Goal: Task Accomplishment & Management: Manage account settings

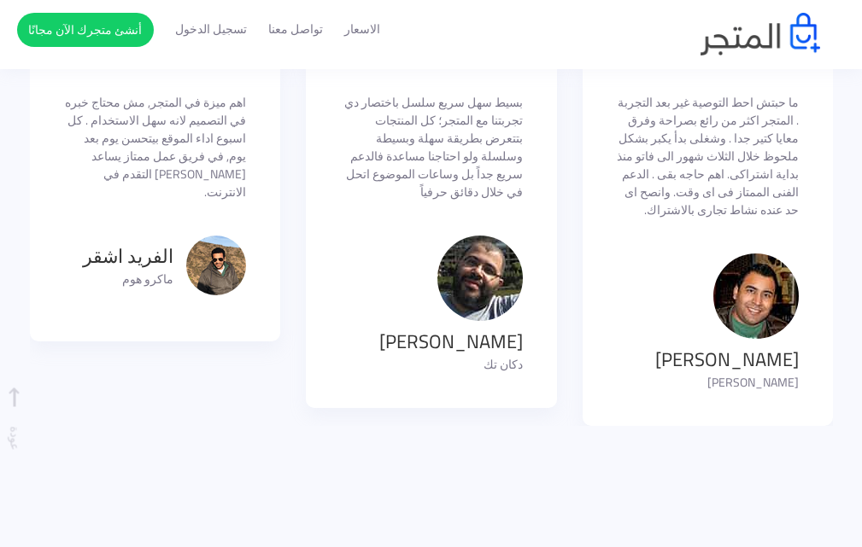
click at [295, 429] on section "قالوا عن المتجر كانت فكره بعيد عن تفكيرنا ان احنا يبقى عندنا موقع نبيع من خلاله…" at bounding box center [431, 195] width 862 height 634
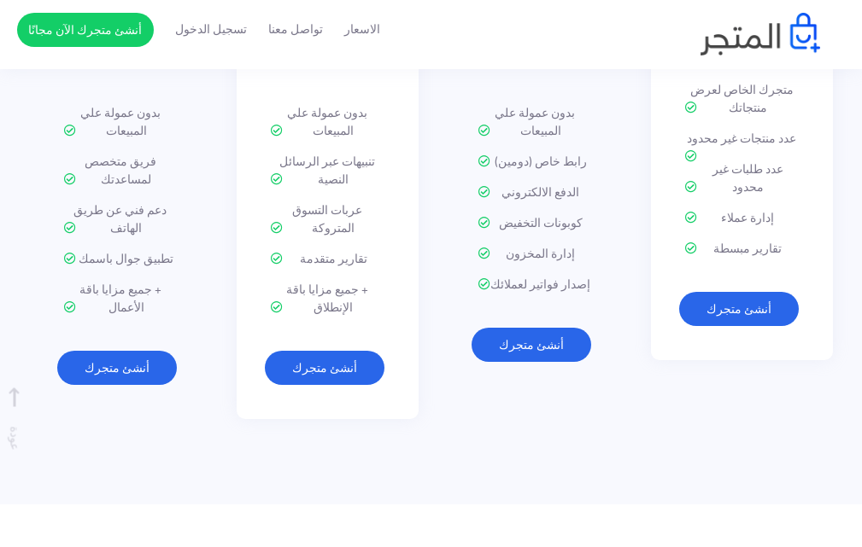
scroll to position [2135, 0]
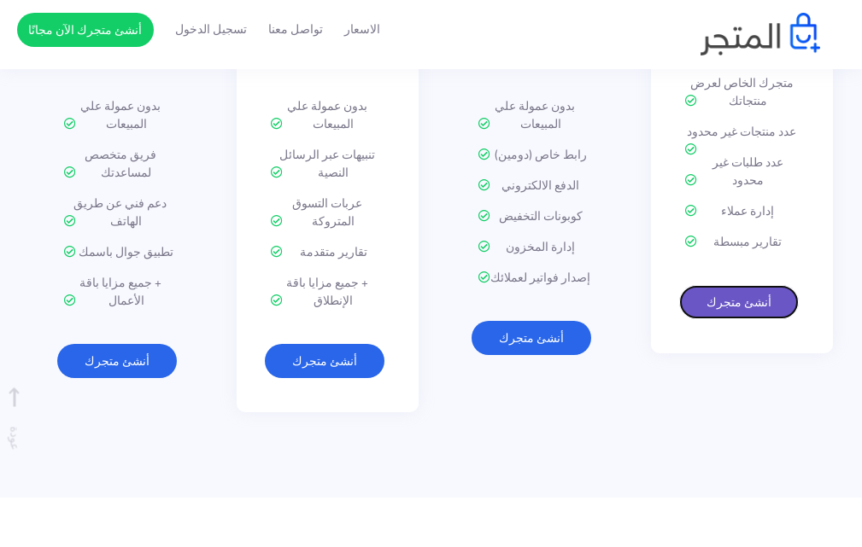
click at [756, 285] on link "أنشئ متجرك" at bounding box center [739, 302] width 120 height 34
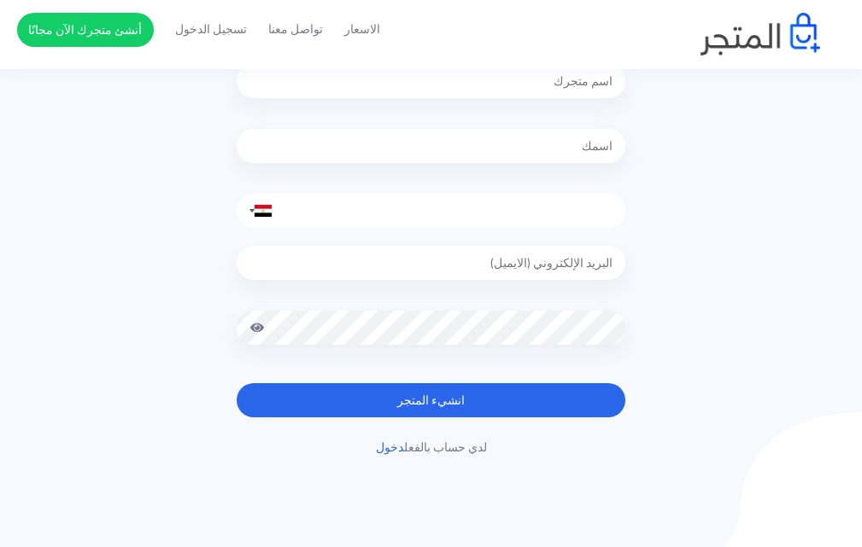
scroll to position [85, 0]
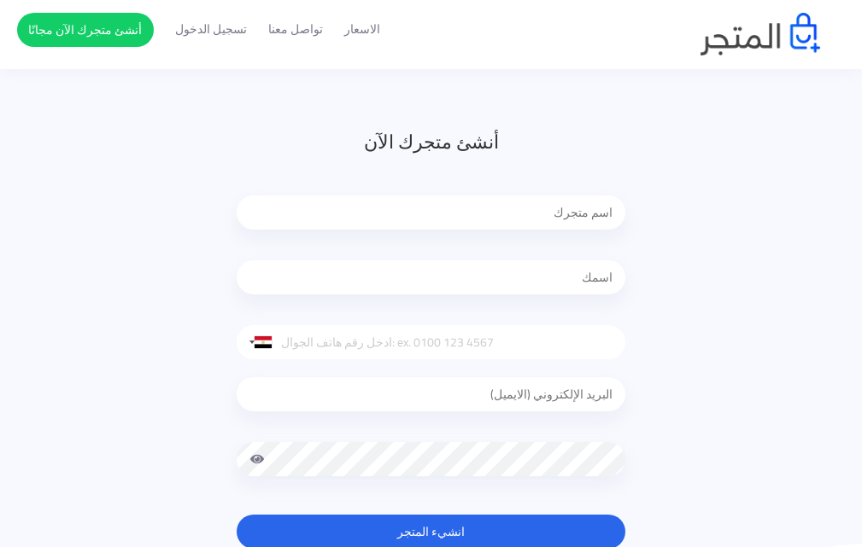
click at [562, 205] on input "text" at bounding box center [431, 213] width 388 height 34
type input "أ"
type input "أيمن صلاح - Ayman Salah"
click at [567, 279] on input "text" at bounding box center [431, 277] width 388 height 34
type input "[PERSON_NAME]"
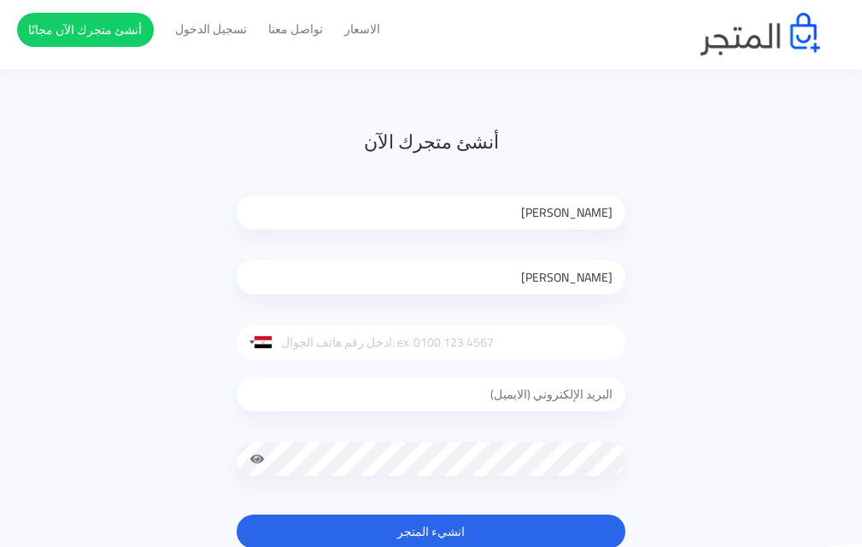
type input "01207087445"
type input "ayman4information@gmail.com"
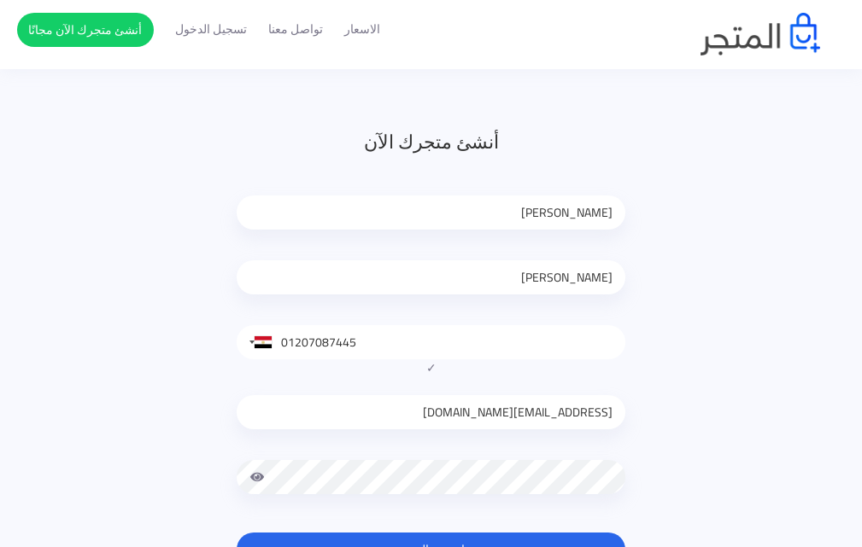
click at [284, 341] on input "01207087445" at bounding box center [431, 342] width 388 height 34
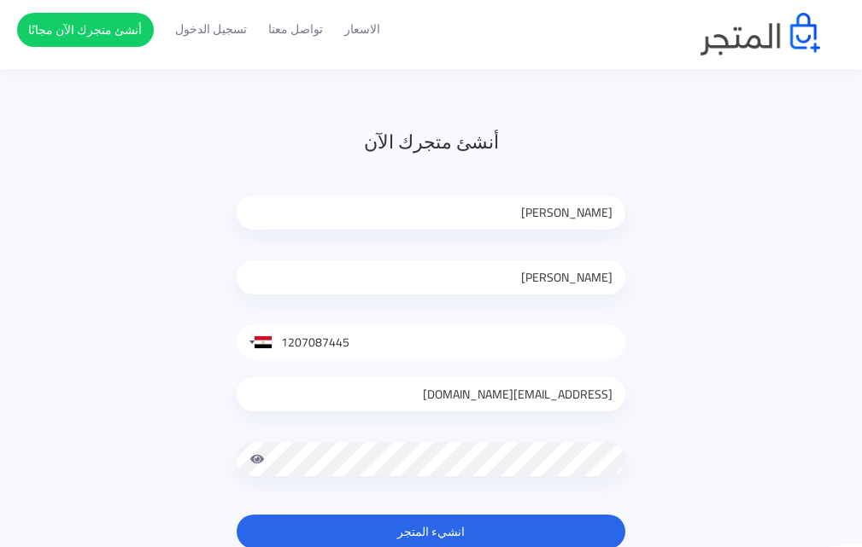
type input "1207087445"
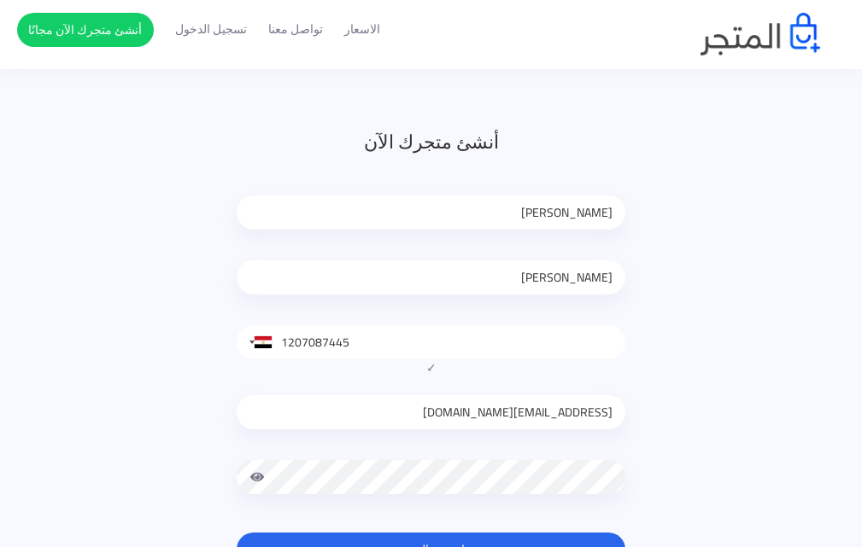
scroll to position [256, 0]
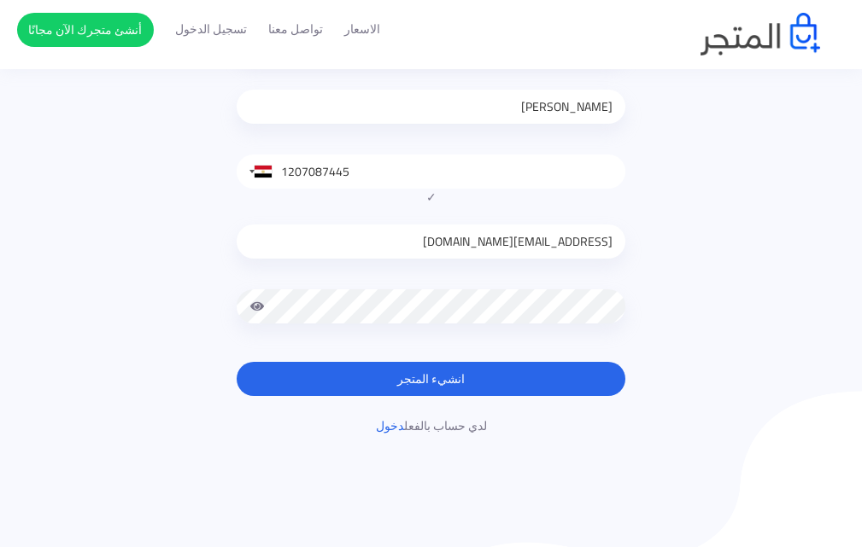
click at [434, 385] on button "انشيء المتجر" at bounding box center [431, 379] width 388 height 34
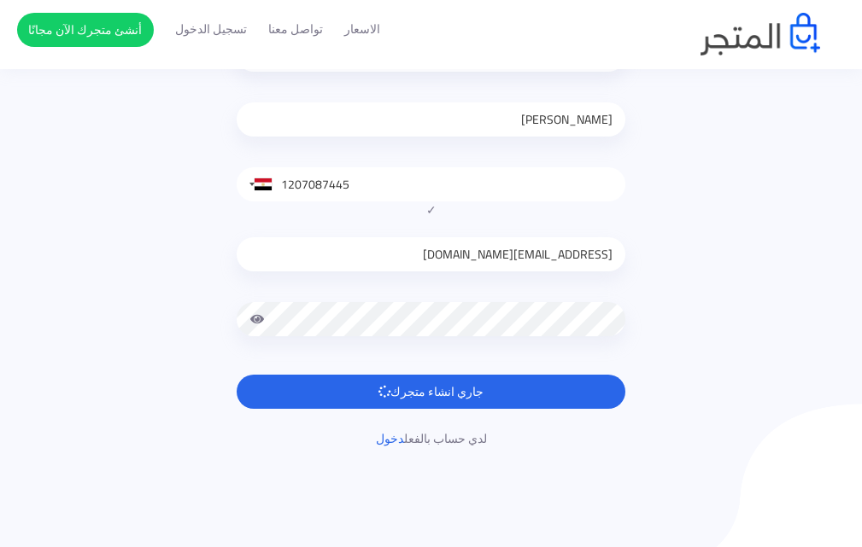
scroll to position [342, 0]
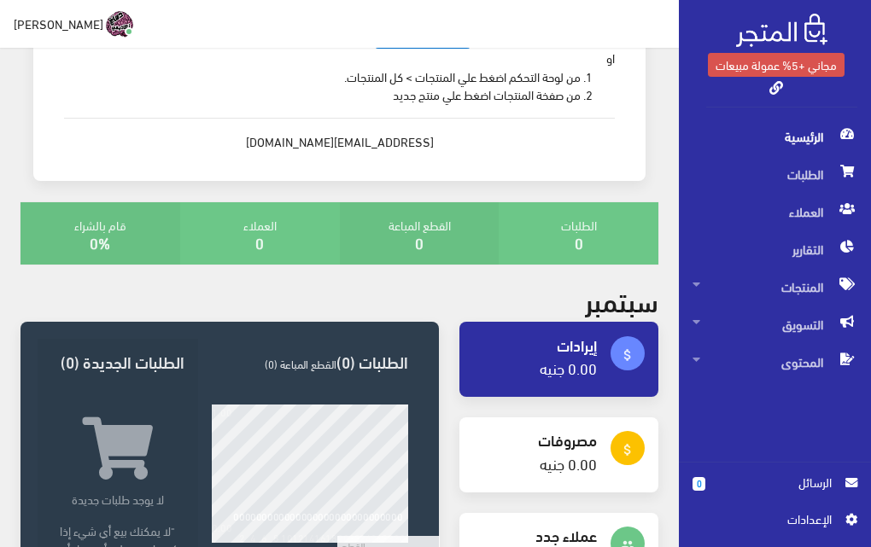
scroll to position [3, 0]
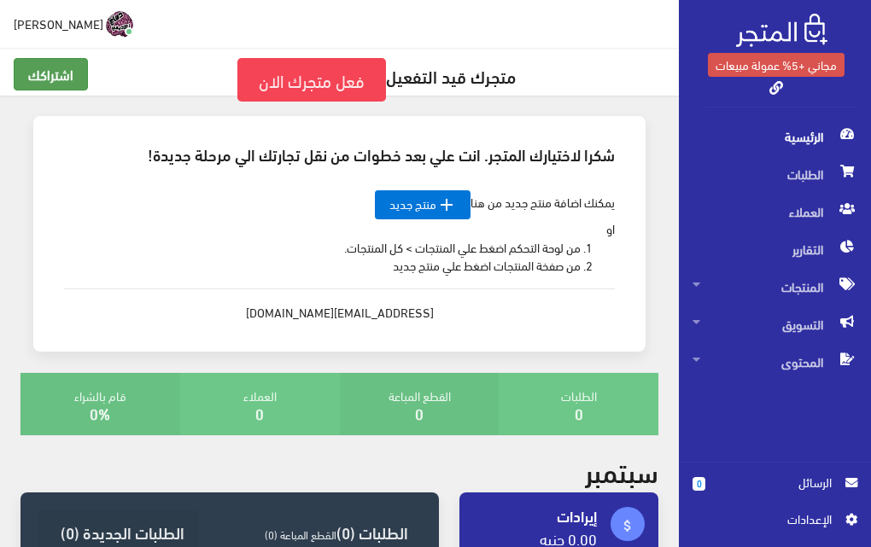
click at [41, 79] on link "اشتراكك" at bounding box center [51, 74] width 74 height 32
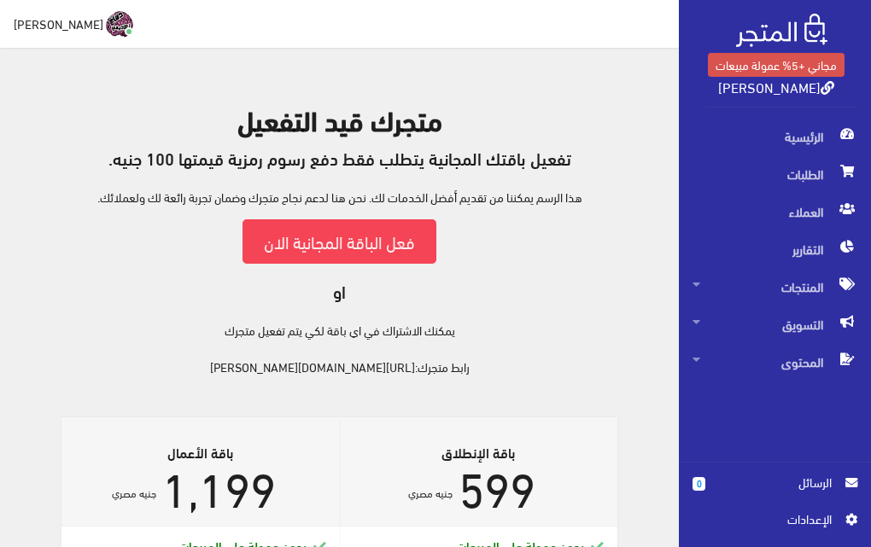
scroll to position [85, 0]
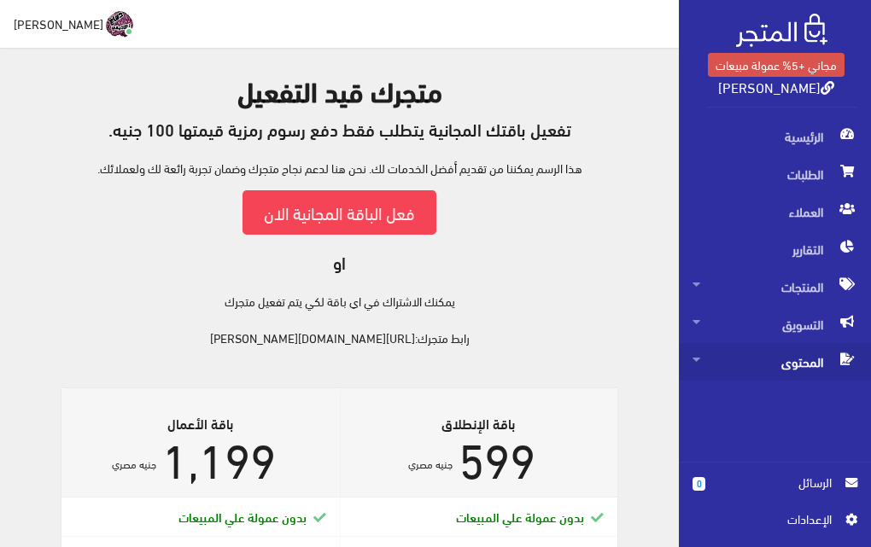
click at [768, 366] on span "المحتوى" at bounding box center [774, 362] width 165 height 38
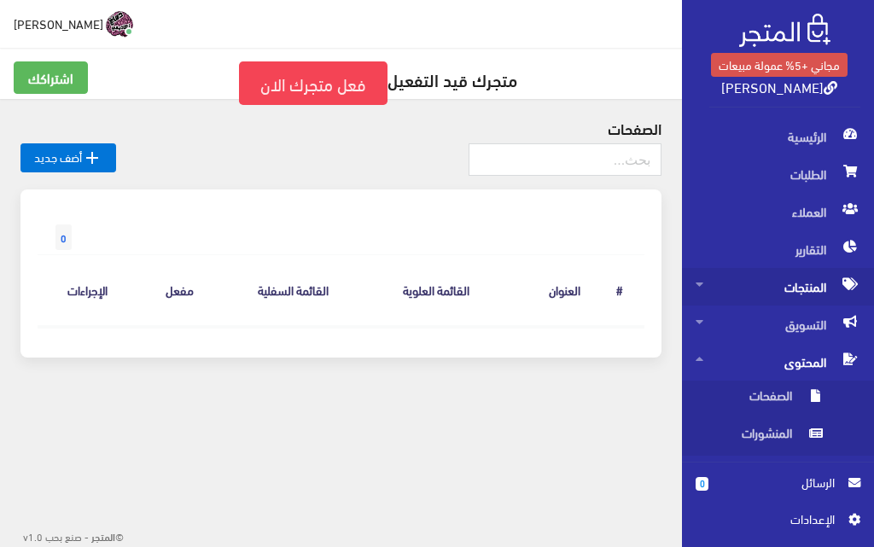
click at [767, 291] on span "المنتجات" at bounding box center [778, 287] width 165 height 38
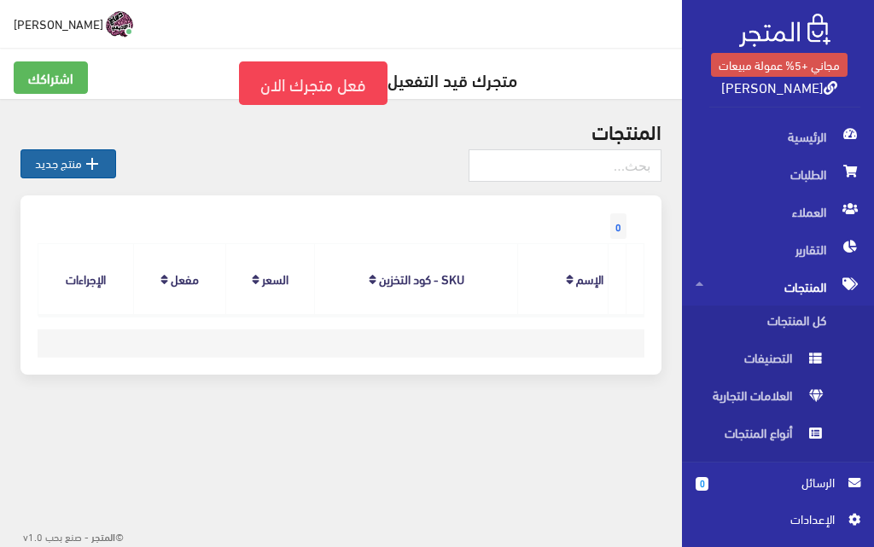
click at [65, 160] on link " منتج جديد" at bounding box center [68, 163] width 96 height 29
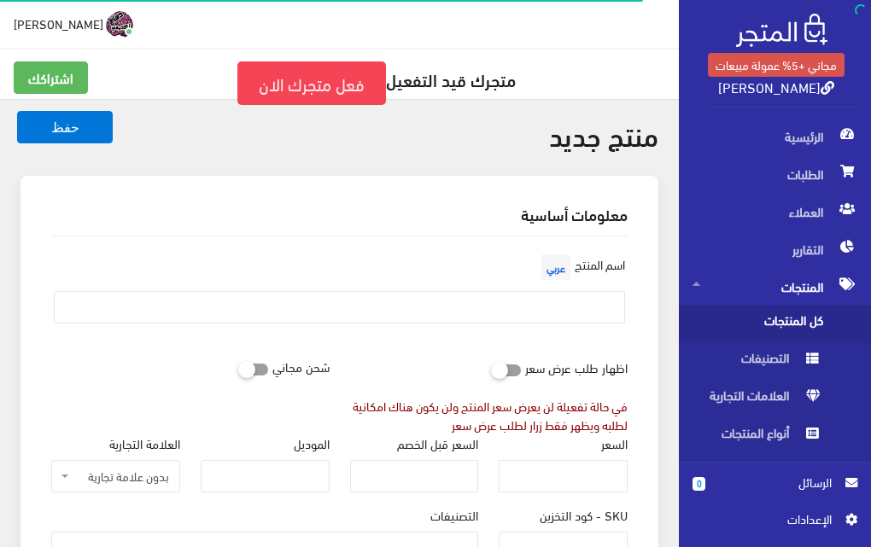
select select
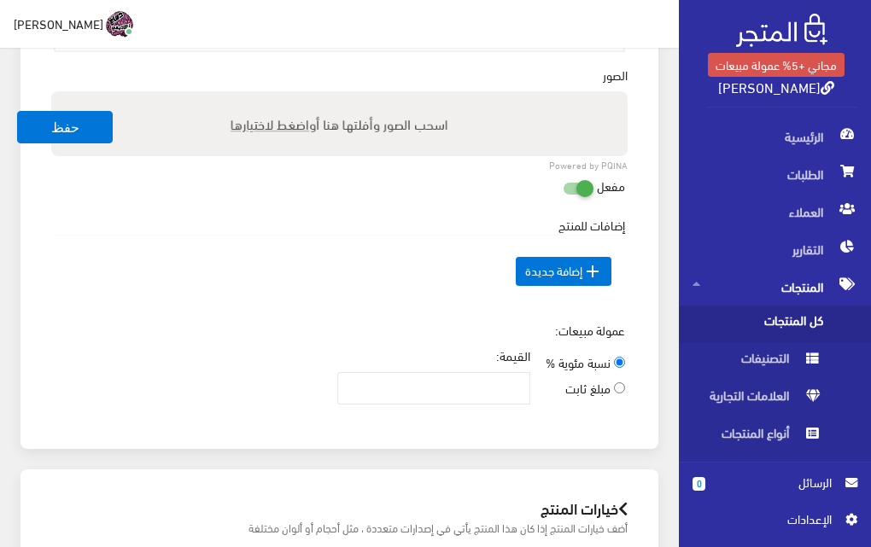
scroll to position [854, 0]
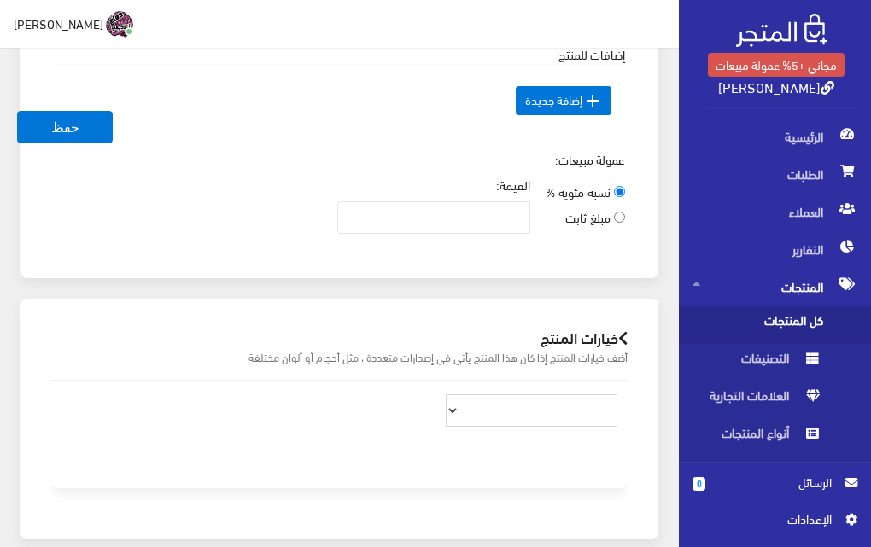
click at [464, 412] on select at bounding box center [532, 410] width 172 height 32
click at [460, 412] on select at bounding box center [532, 410] width 172 height 32
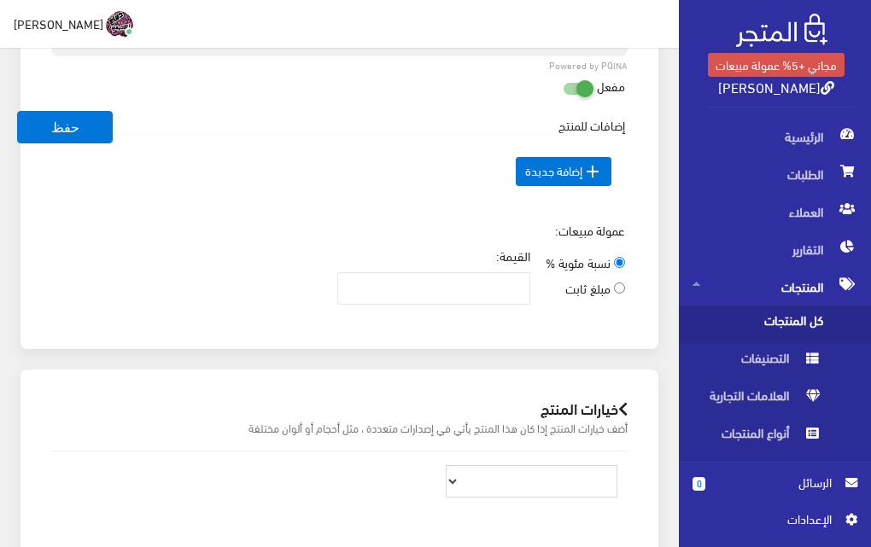
scroll to position [1039, 0]
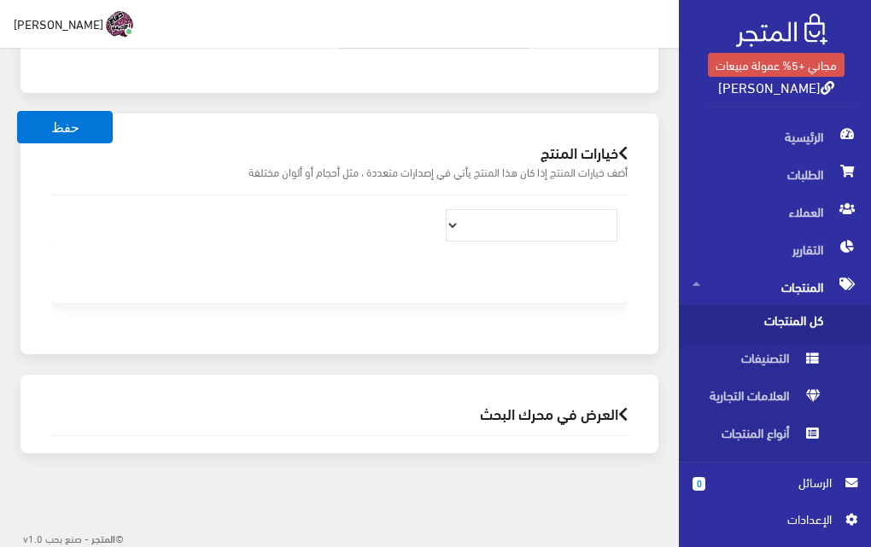
click at [548, 410] on h2 "العرض في محرك البحث" at bounding box center [339, 414] width 576 height 16
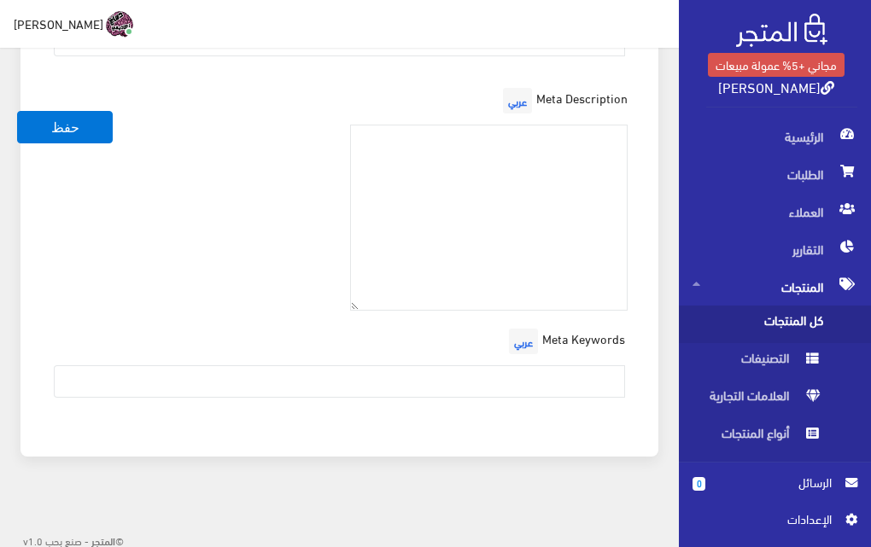
scroll to position [1610, 0]
click at [815, 516] on span "اﻹعدادات" at bounding box center [768, 519] width 125 height 19
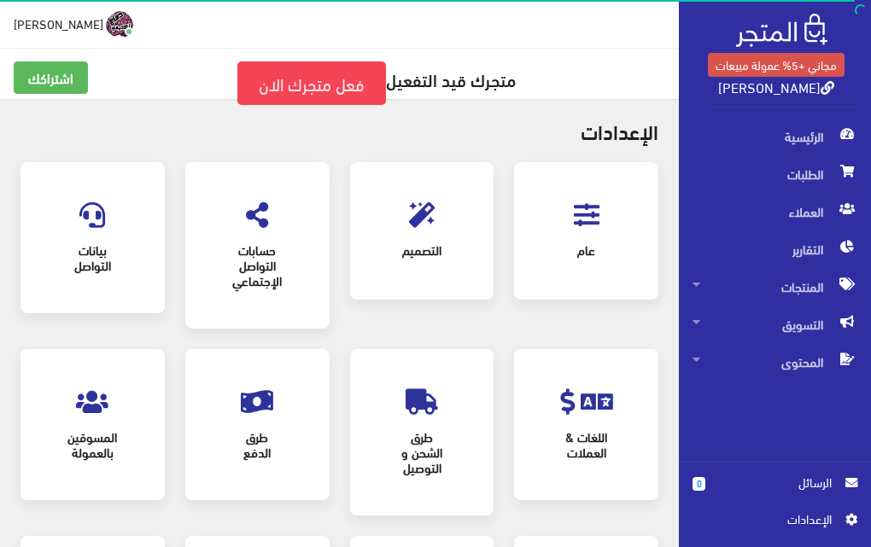
click at [588, 217] on icon at bounding box center [587, 215] width 26 height 26
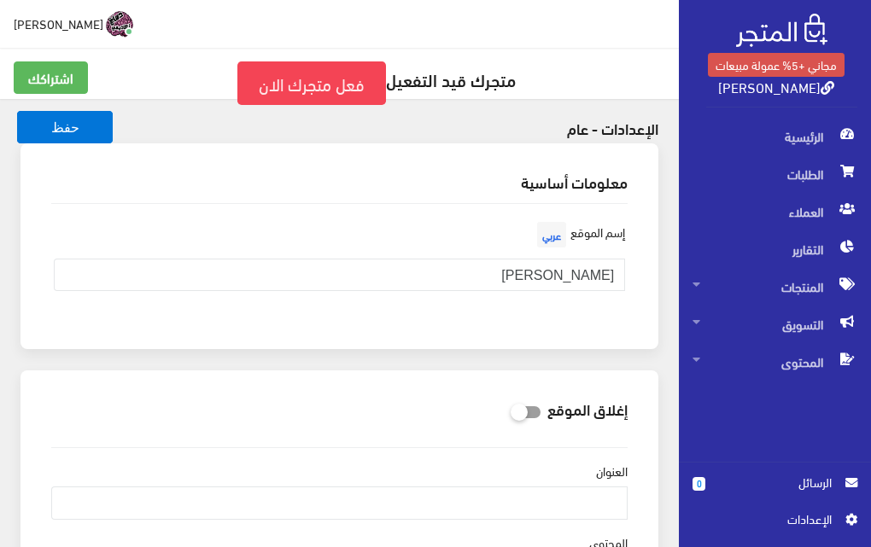
click at [803, 514] on span "اﻹعدادات" at bounding box center [768, 519] width 125 height 19
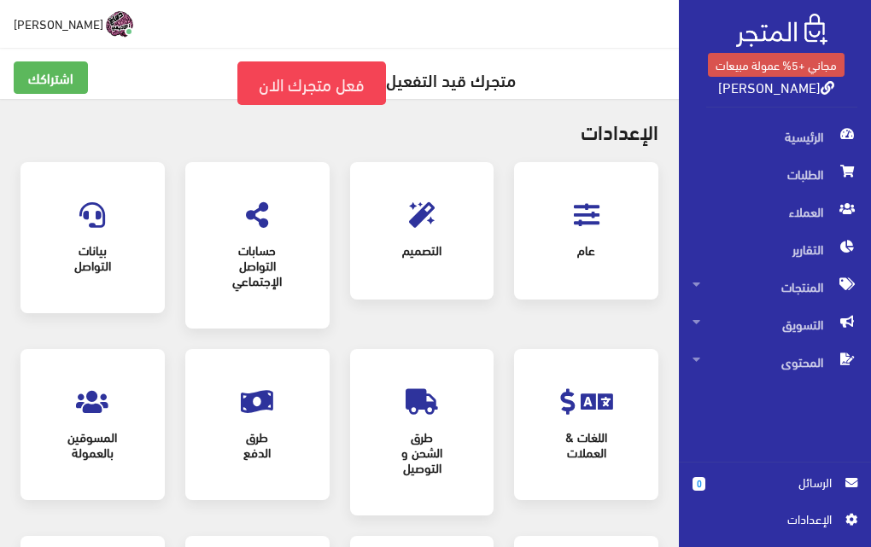
click at [412, 235] on span "التصميم" at bounding box center [422, 250] width 83 height 38
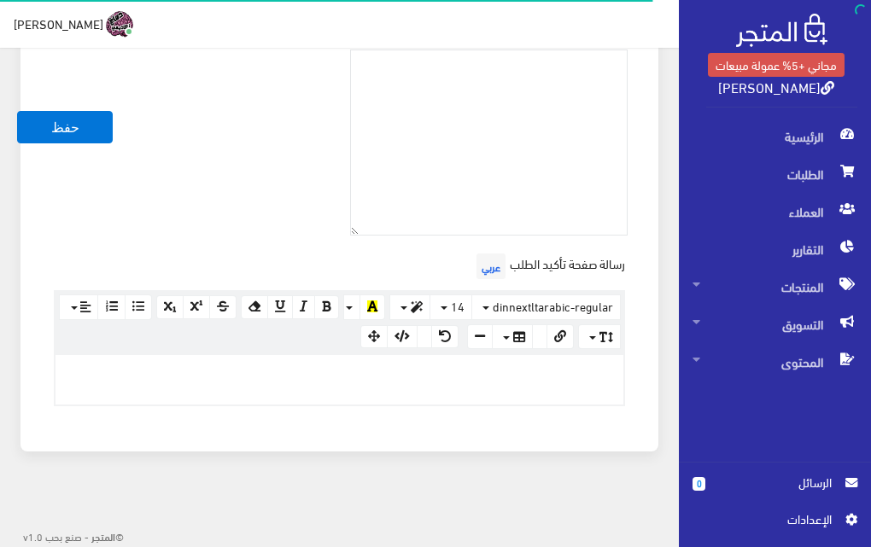
scroll to position [602, 0]
click at [741, 289] on span "المنتجات" at bounding box center [774, 287] width 165 height 38
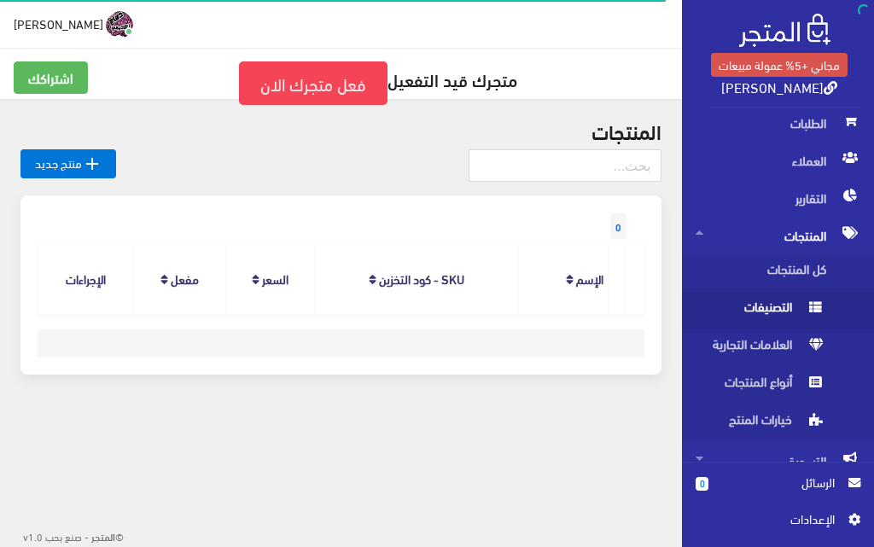
scroll to position [107, 0]
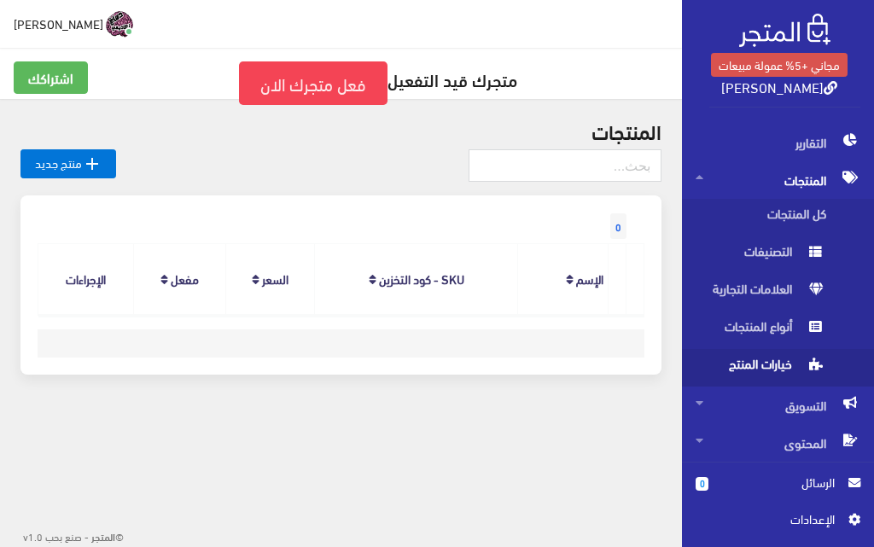
click at [785, 368] on span "خيارات المنتج" at bounding box center [761, 368] width 130 height 38
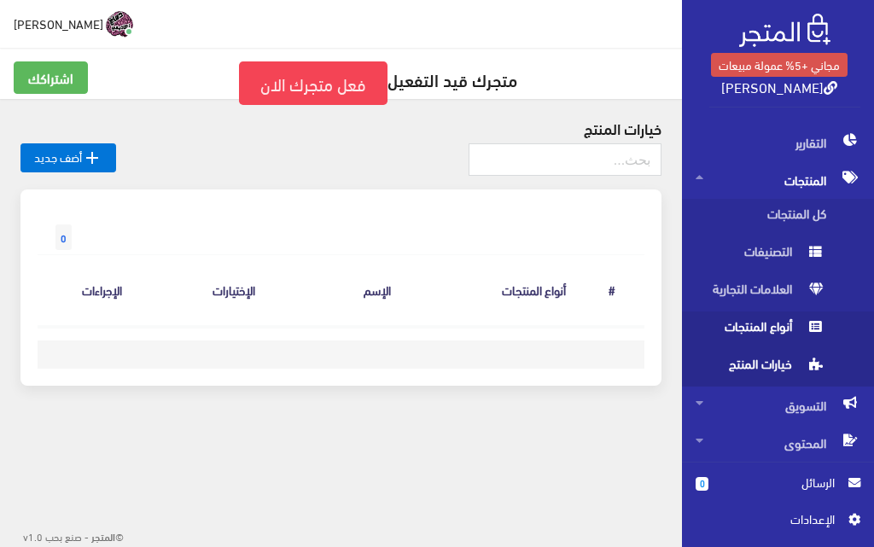
click at [792, 324] on span "أنواع المنتجات" at bounding box center [761, 331] width 130 height 38
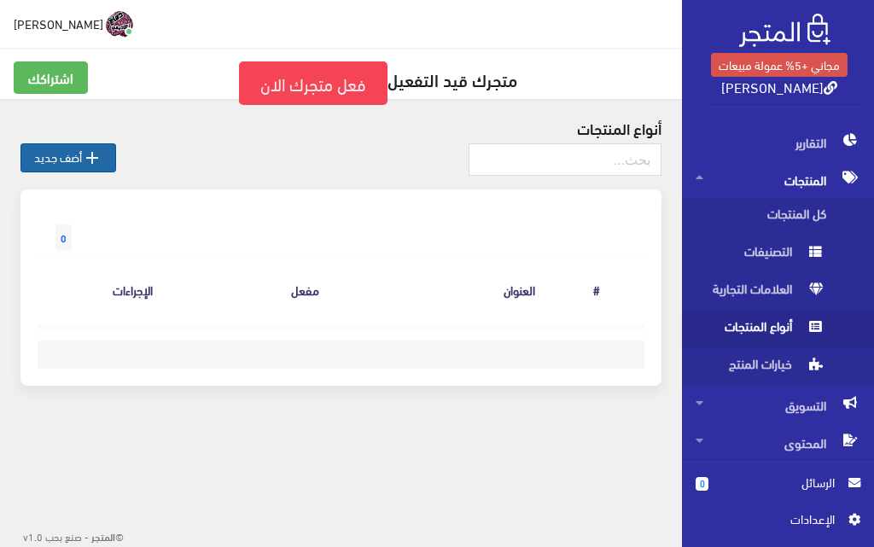
click at [74, 161] on link " أضف جديد" at bounding box center [68, 157] width 96 height 29
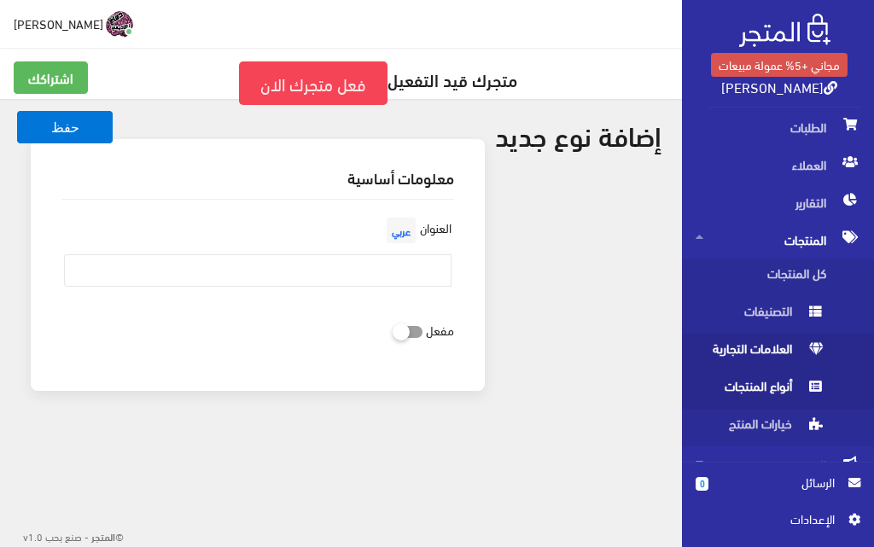
scroll to position [85, 0]
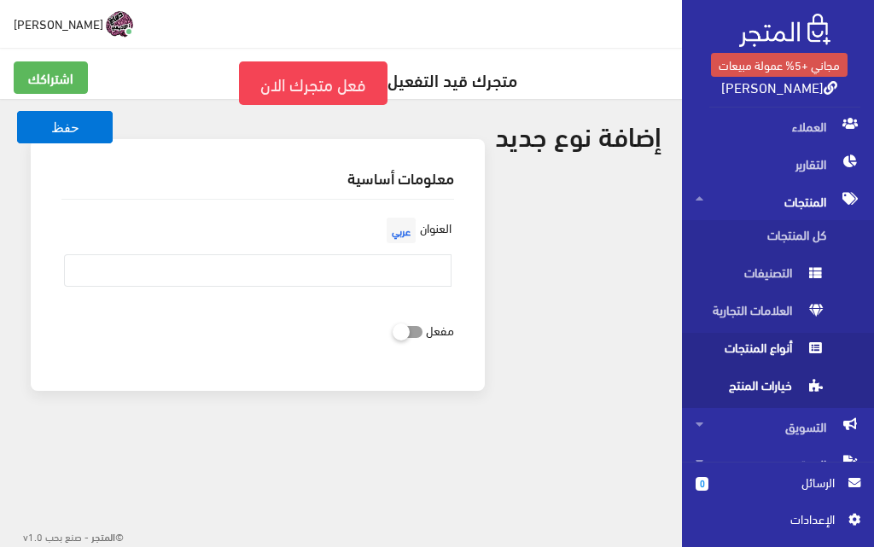
click at [783, 389] on span "خيارات المنتج" at bounding box center [761, 390] width 130 height 38
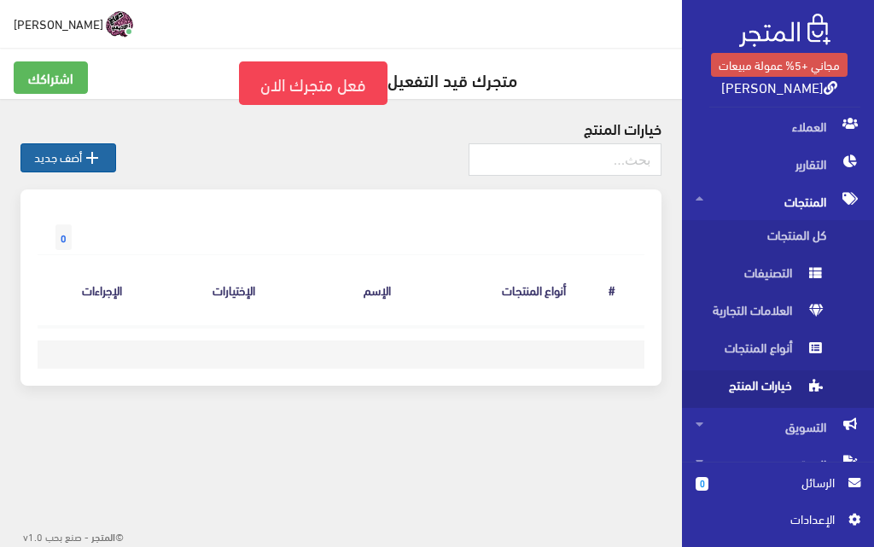
click at [61, 161] on link " أضف جديد" at bounding box center [68, 157] width 96 height 29
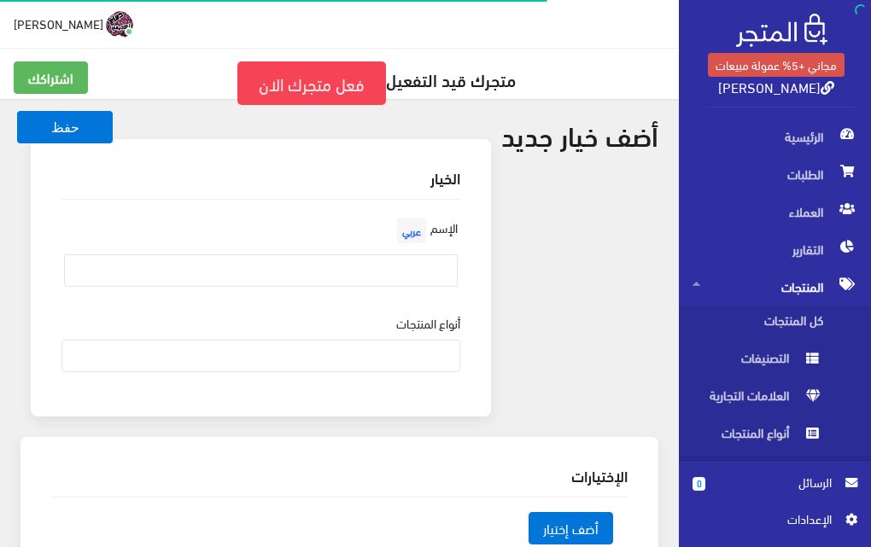
scroll to position [144, 0]
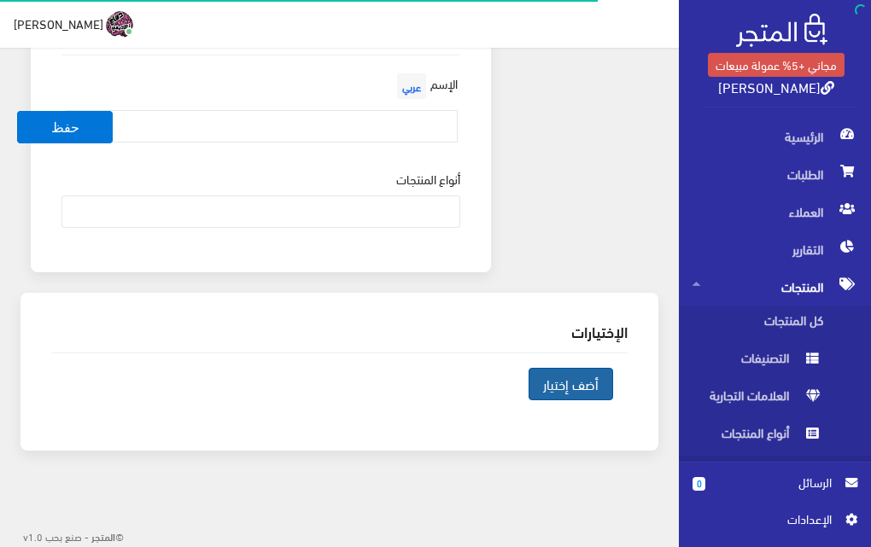
click at [575, 391] on span "أضف إختيار" at bounding box center [571, 384] width 85 height 32
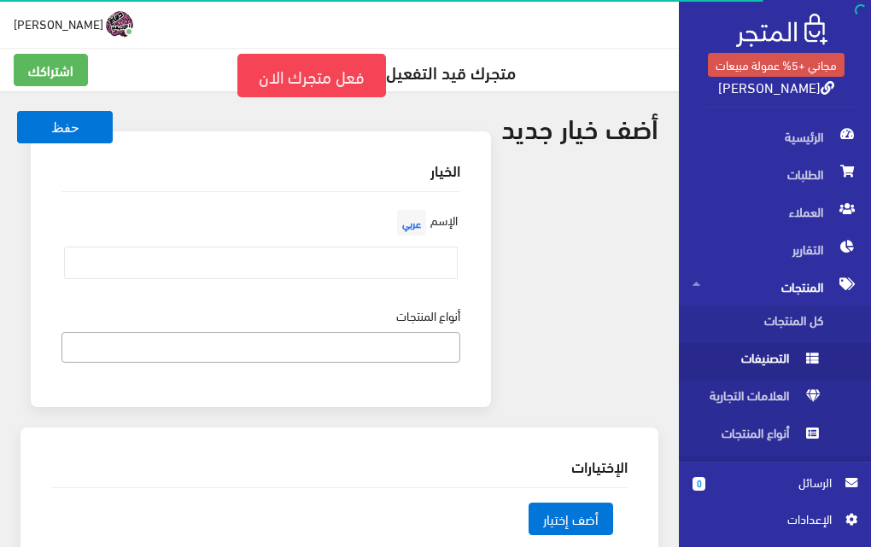
scroll to position [0, 0]
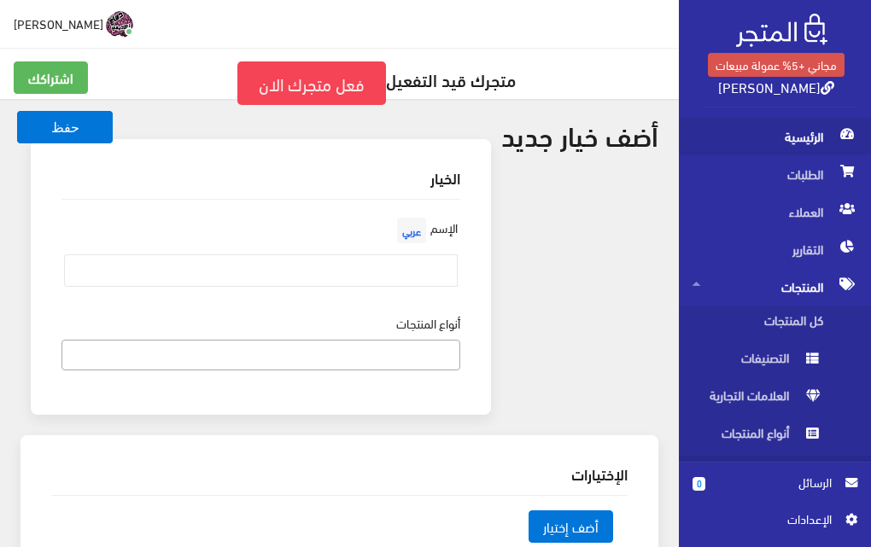
click at [815, 137] on span "الرئيسية" at bounding box center [774, 137] width 165 height 38
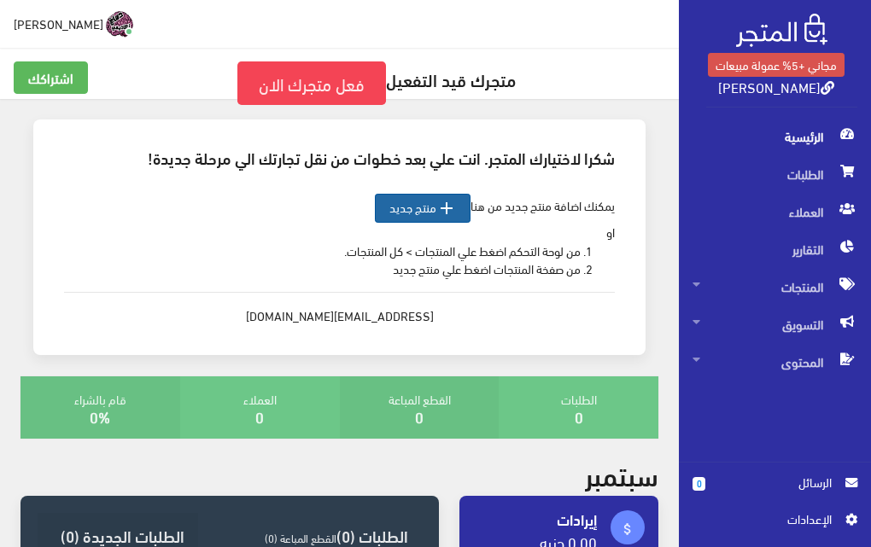
click at [426, 211] on link " منتج جديد" at bounding box center [423, 208] width 96 height 29
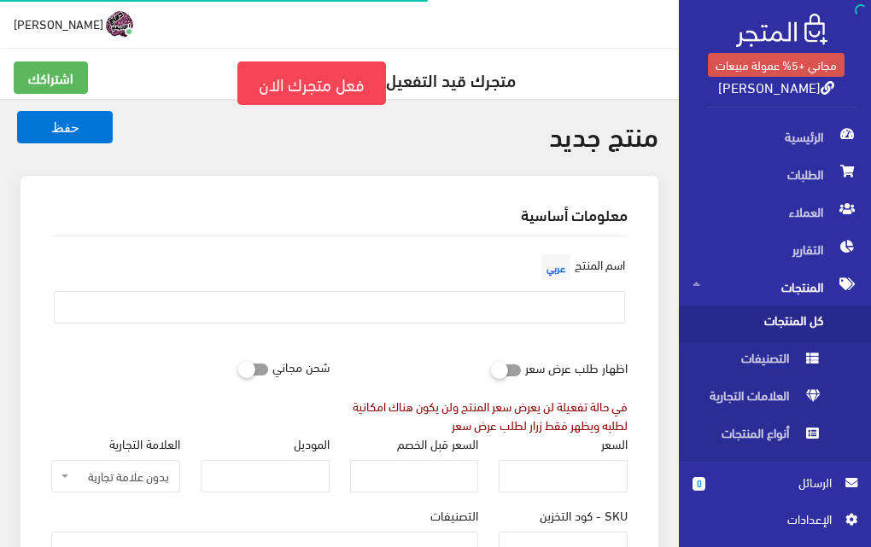
select select
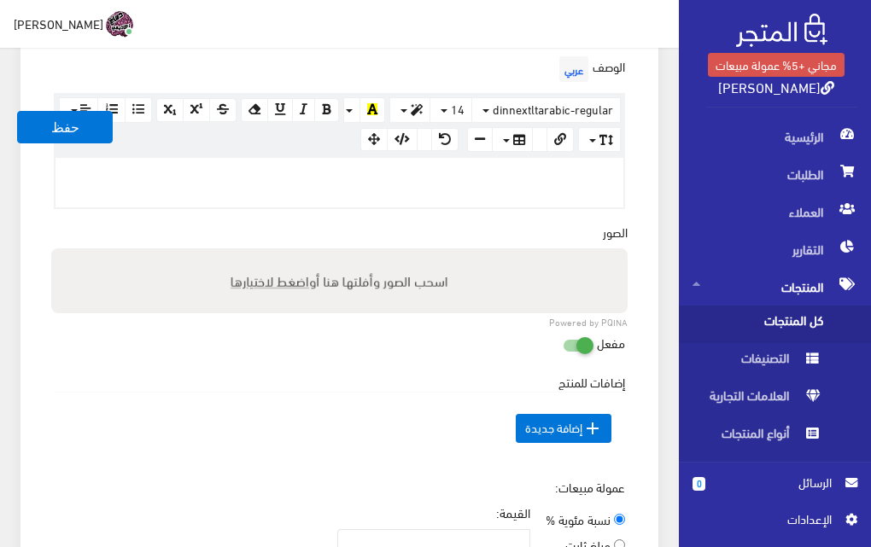
scroll to position [683, 0]
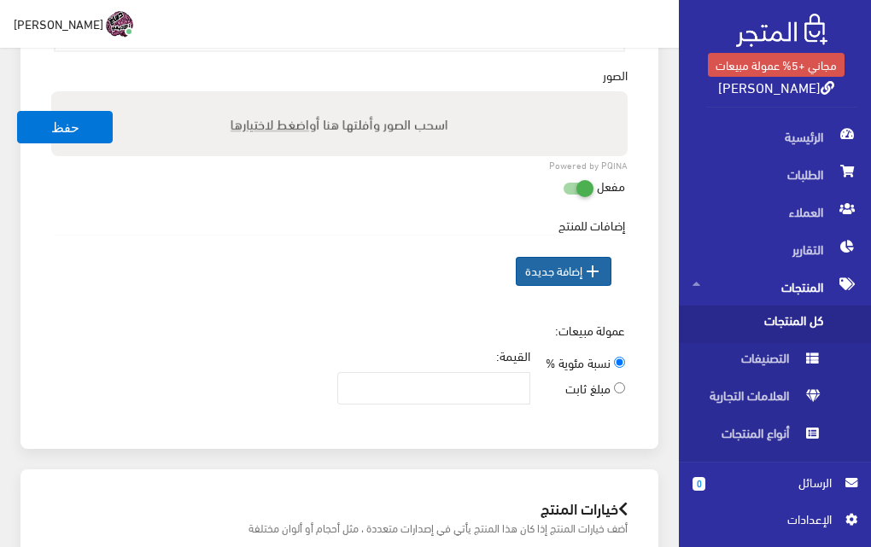
click at [569, 274] on span " إضافة جديدة" at bounding box center [564, 271] width 96 height 29
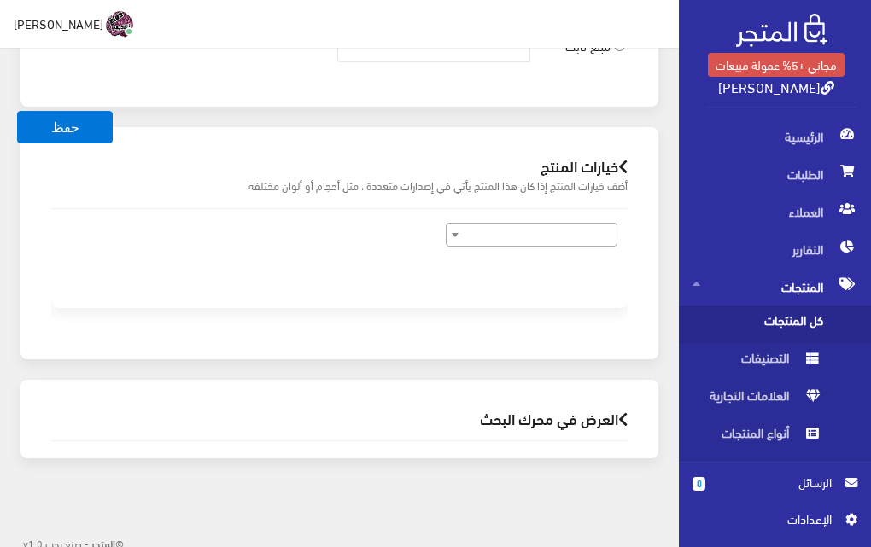
scroll to position [1132, 0]
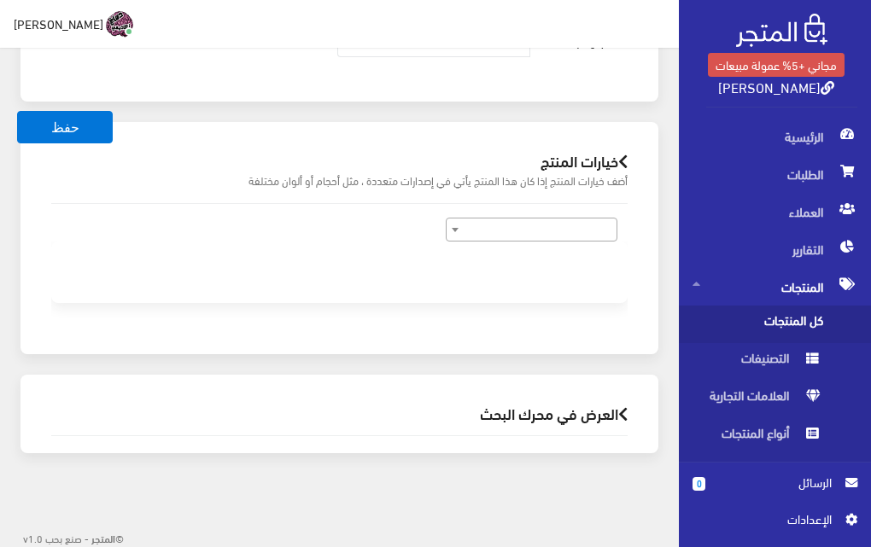
click at [532, 227] on span at bounding box center [532, 230] width 172 height 24
click at [531, 418] on h2 "العرض في محرك البحث" at bounding box center [339, 414] width 576 height 16
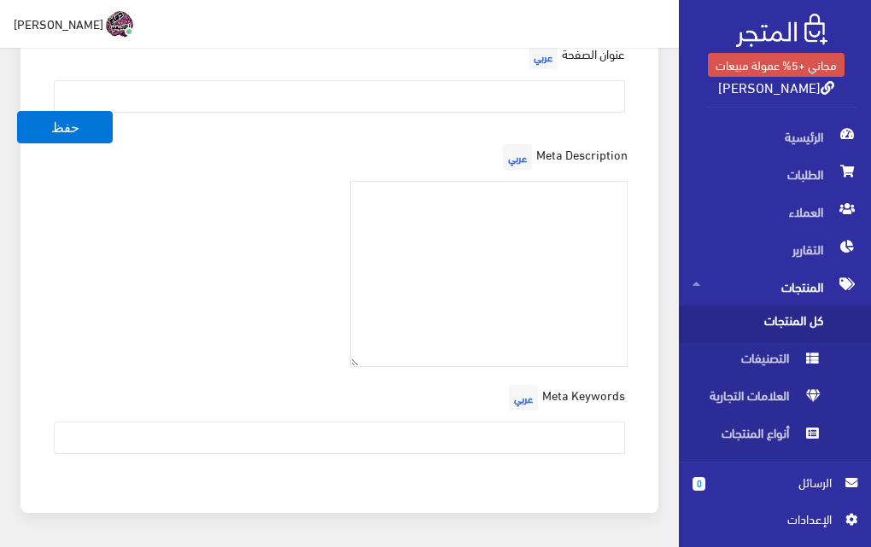
scroll to position [1703, 0]
